Goal: Communication & Community: Share content

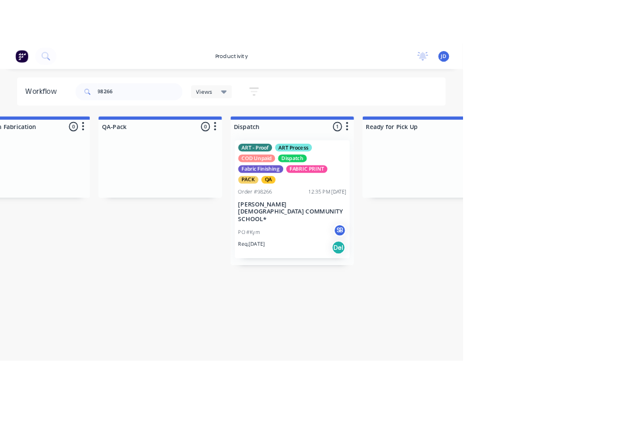
scroll to position [0, 3057]
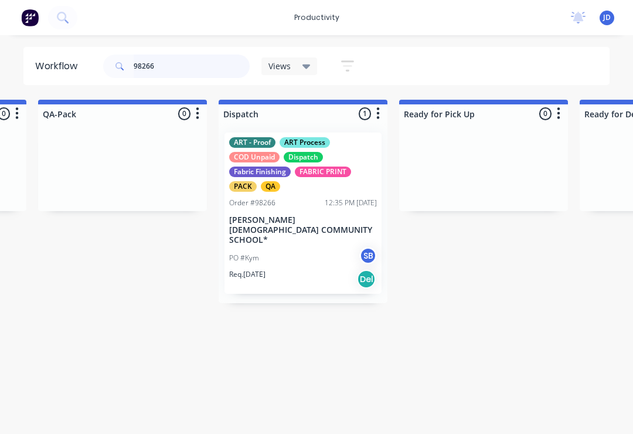
click at [171, 72] on input "98266" at bounding box center [192, 66] width 116 height 23
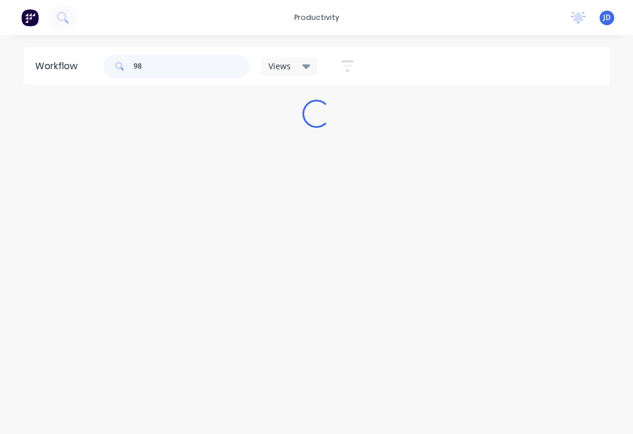
scroll to position [0, 0]
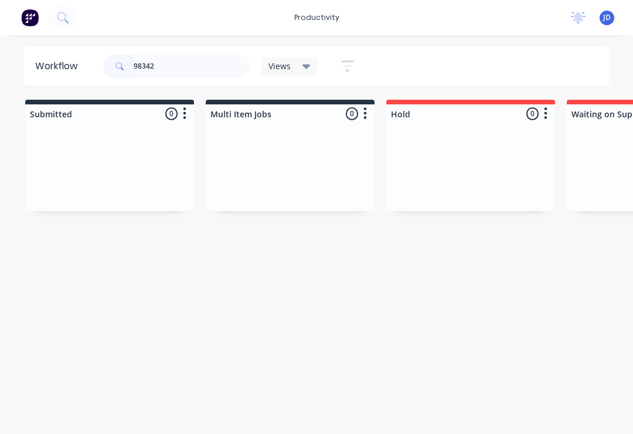
click at [208, 161] on div at bounding box center [290, 167] width 169 height 88
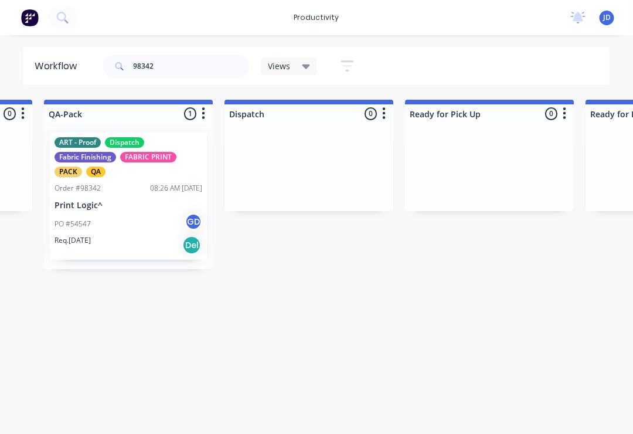
click at [137, 212] on div "ART - Proof Dispatch Fabric Finishing FABRIC PRINT PACK QA Order #98342 08:26 A…" at bounding box center [128, 195] width 157 height 127
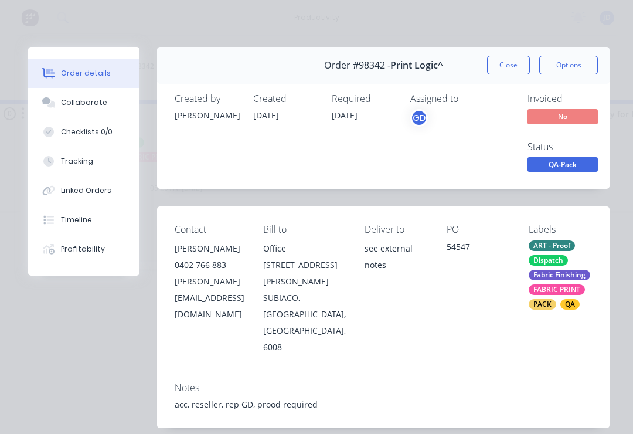
click at [84, 97] on div "Collaborate" at bounding box center [84, 102] width 46 height 11
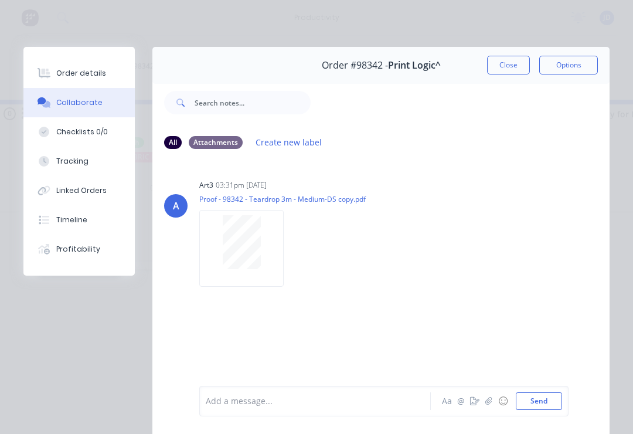
click at [485, 403] on button "button" at bounding box center [489, 401] width 14 height 14
click at [547, 403] on button "Send" at bounding box center [539, 401] width 46 height 18
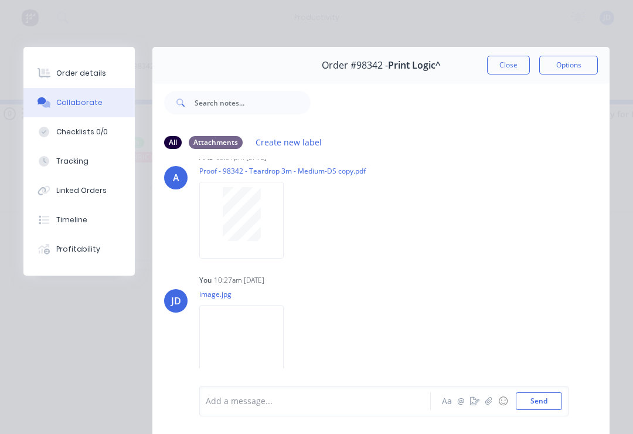
scroll to position [27, 0]
click at [511, 66] on button "Close" at bounding box center [508, 65] width 43 height 19
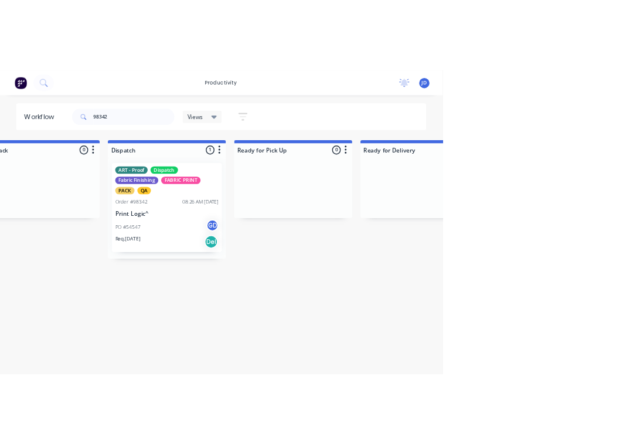
scroll to position [0, 3242]
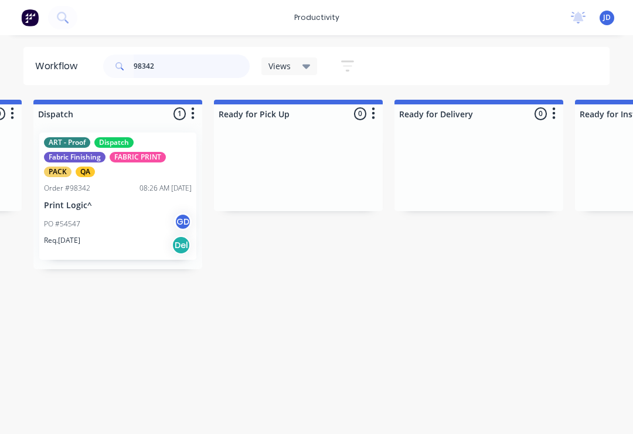
click at [169, 73] on input "98342" at bounding box center [192, 66] width 116 height 23
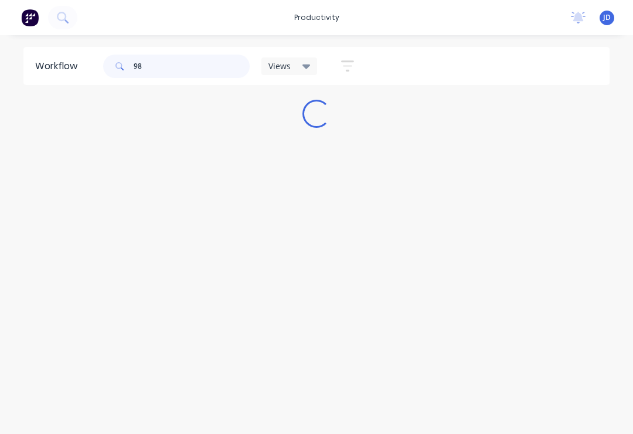
scroll to position [0, 0]
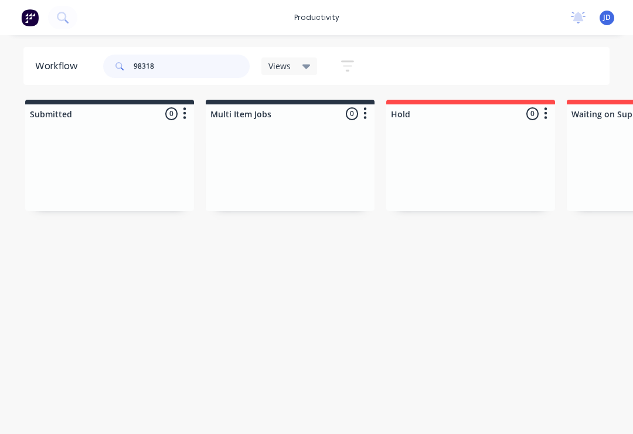
type input "98318"
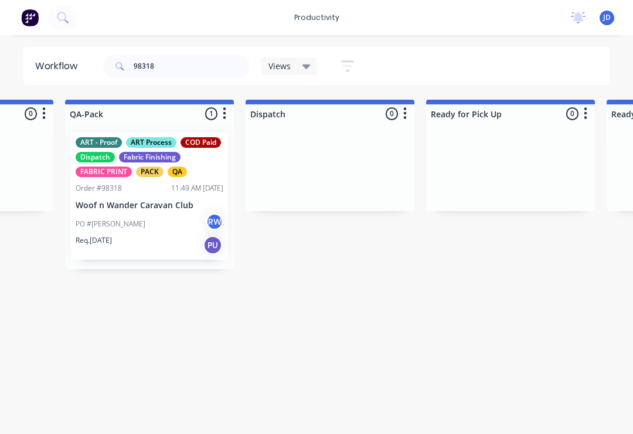
scroll to position [0, 3029]
click at [157, 213] on div "PO #[PERSON_NAME]" at bounding box center [150, 224] width 148 height 22
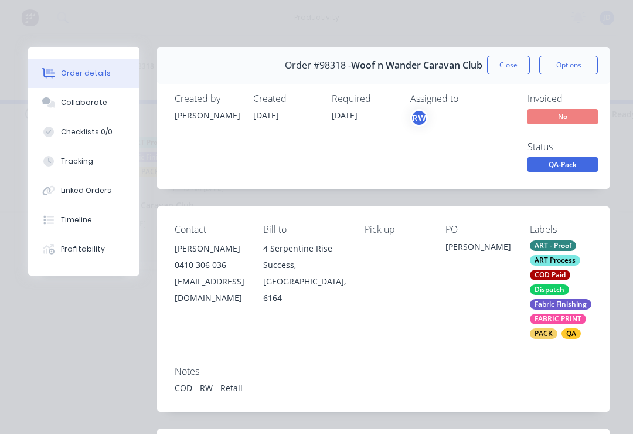
click at [101, 101] on div "Collaborate" at bounding box center [84, 102] width 46 height 11
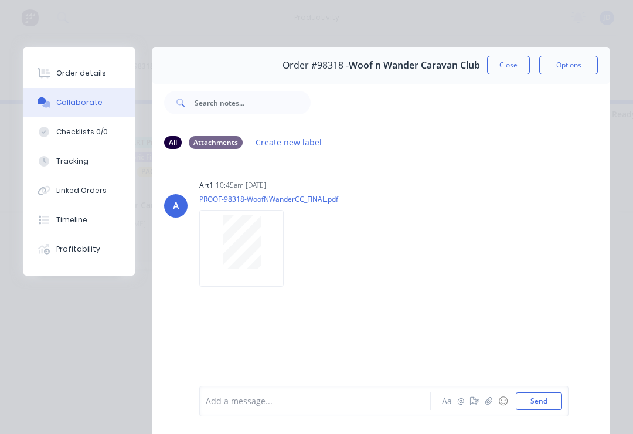
click at [489, 404] on icon "button" at bounding box center [488, 401] width 7 height 8
click at [549, 404] on button "Send" at bounding box center [539, 401] width 46 height 18
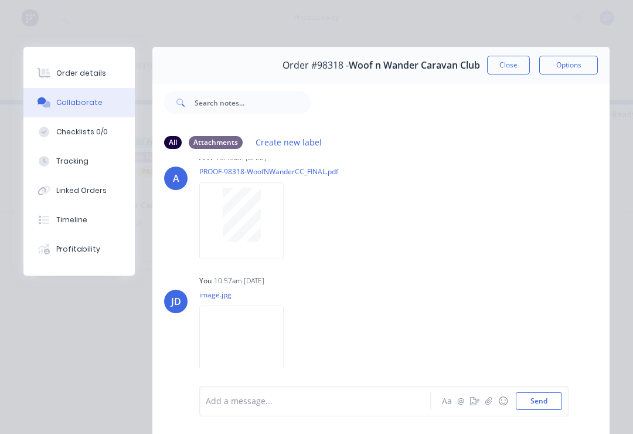
scroll to position [27, 0]
click at [489, 403] on icon "button" at bounding box center [488, 401] width 6 height 8
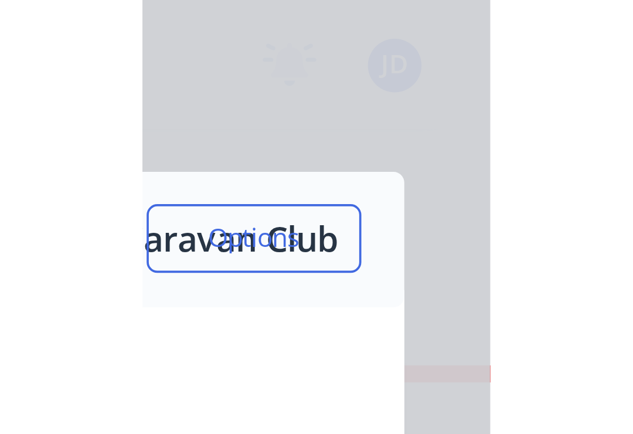
scroll to position [0, 3029]
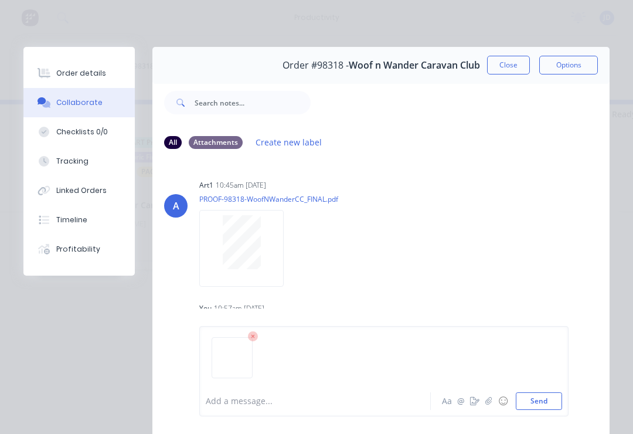
click at [553, 400] on button "Send" at bounding box center [539, 401] width 46 height 18
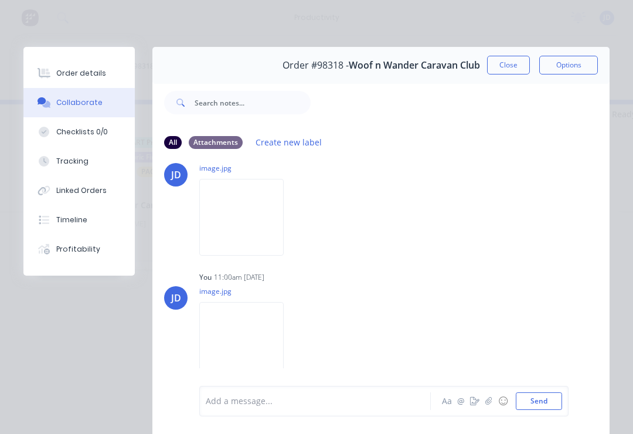
scroll to position [155, 0]
click at [492, 400] on icon "button" at bounding box center [488, 401] width 7 height 8
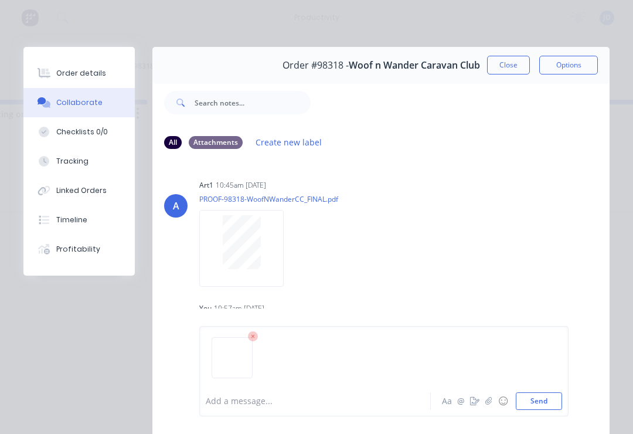
scroll to position [0, 2935]
click at [542, 399] on button "Send" at bounding box center [539, 401] width 46 height 18
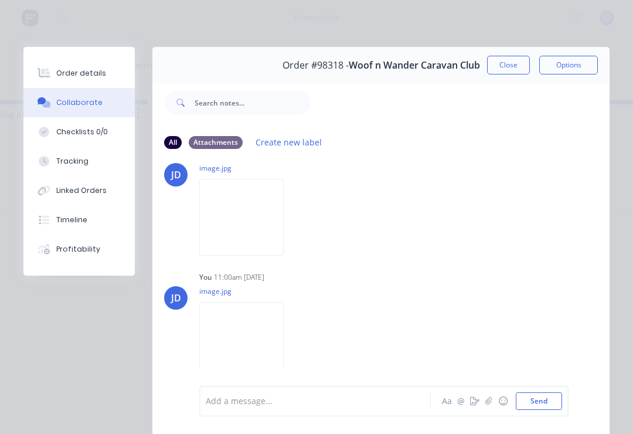
scroll to position [283, 0]
click at [518, 64] on button "Close" at bounding box center [508, 65] width 43 height 19
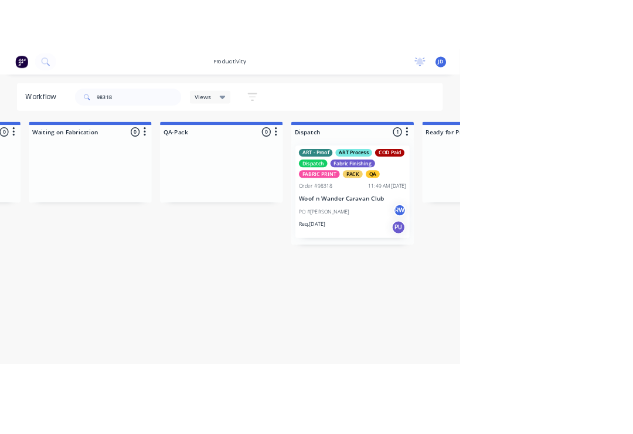
scroll to position [0, 2961]
